Goal: Task Accomplishment & Management: Use online tool/utility

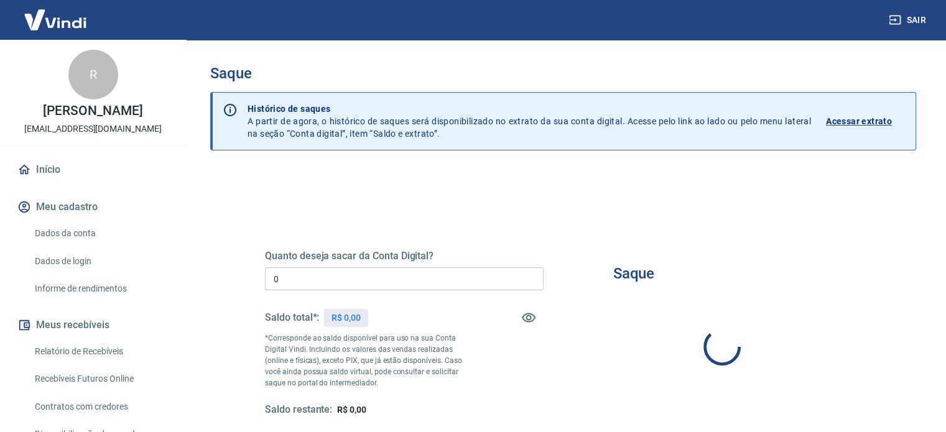
type input "R$ 0,00"
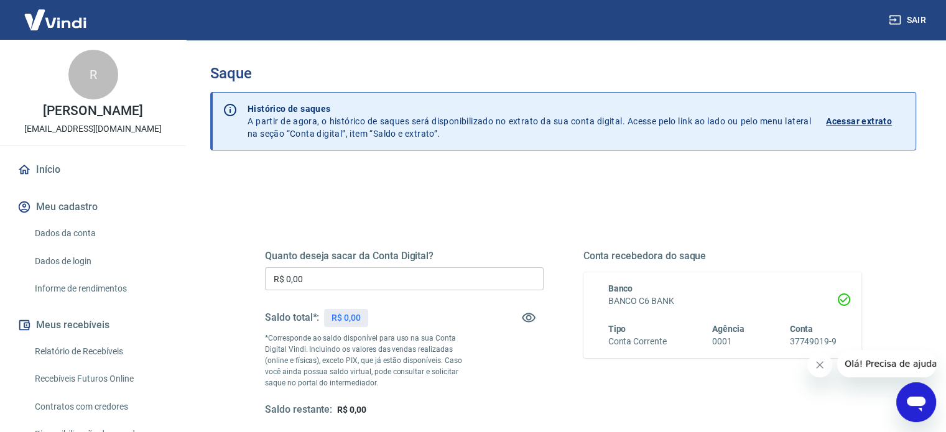
click at [391, 179] on div "Quanto deseja sacar da Conta Digital? R$ 0,00 ​ Saldo total*: R$ 0,00 *Correspo…" at bounding box center [563, 392] width 706 height 445
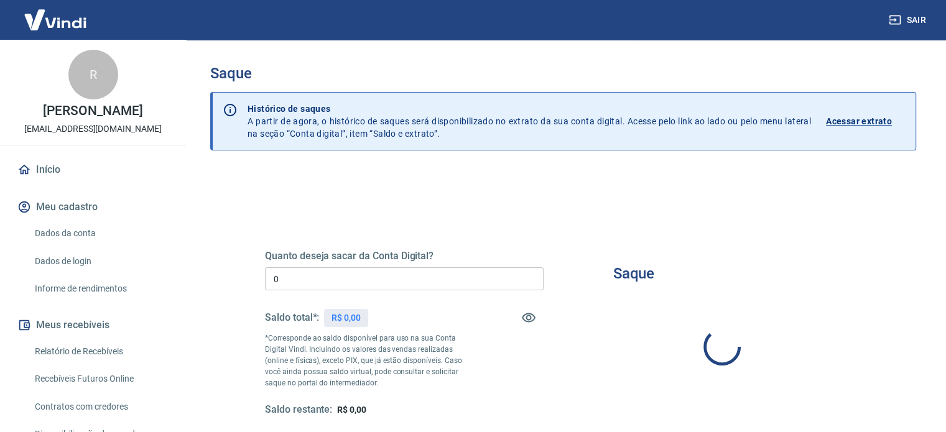
type input "R$ 0,00"
